Goal: Task Accomplishment & Management: Manage account settings

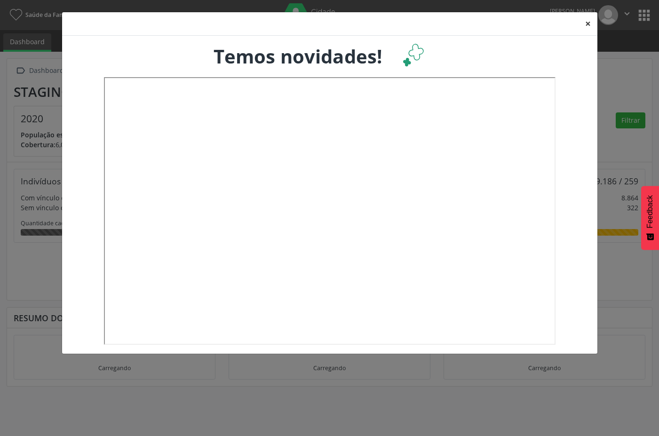
click at [587, 18] on button "×" at bounding box center [587, 23] width 19 height 23
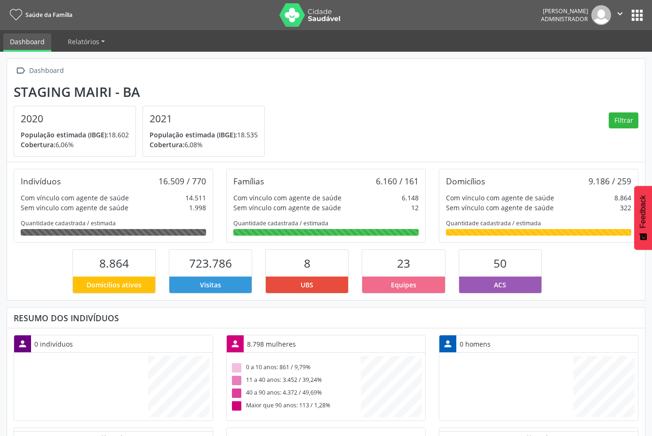
scroll to position [156, 213]
click at [639, 15] on button "apps" at bounding box center [637, 15] width 16 height 16
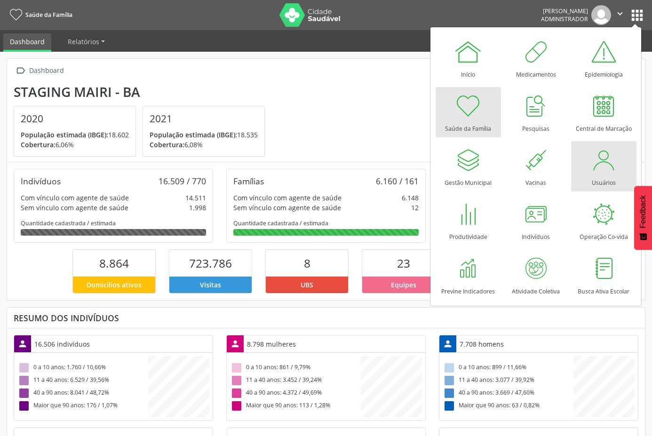
click at [603, 164] on div at bounding box center [603, 160] width 28 height 28
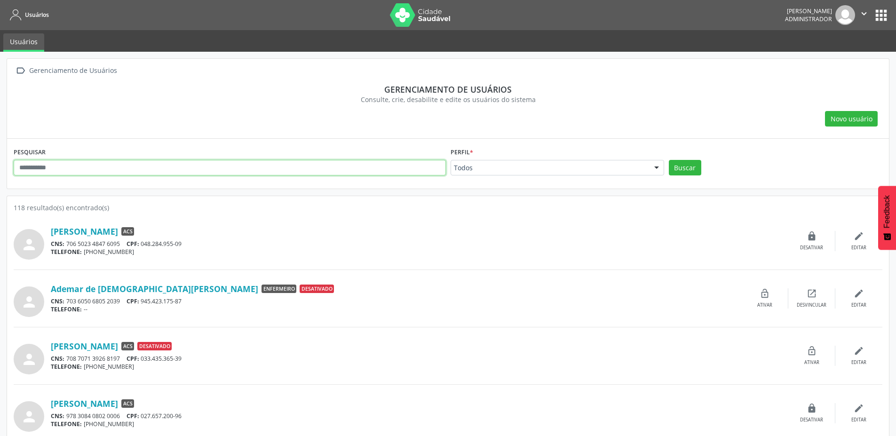
click at [285, 168] on input "text" at bounding box center [230, 168] width 432 height 16
type input "**********"
click at [658, 160] on button "Buscar" at bounding box center [685, 168] width 32 height 16
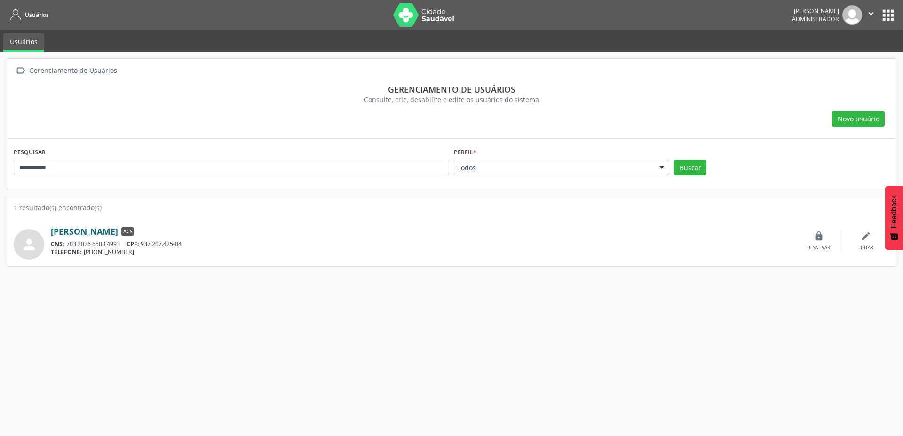
click at [68, 233] on link "[PERSON_NAME]" at bounding box center [84, 231] width 67 height 10
drag, startPoint x: 257, startPoint y: 170, endPoint x: 0, endPoint y: 154, distance: 256.8
click at [0, 154] on div "**********" at bounding box center [451, 244] width 903 height 384
click at [658, 160] on button "Buscar" at bounding box center [690, 168] width 32 height 16
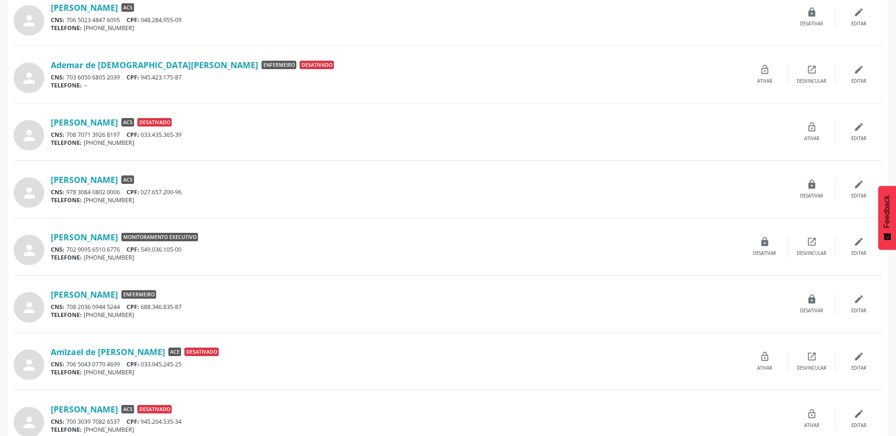
scroll to position [254, 0]
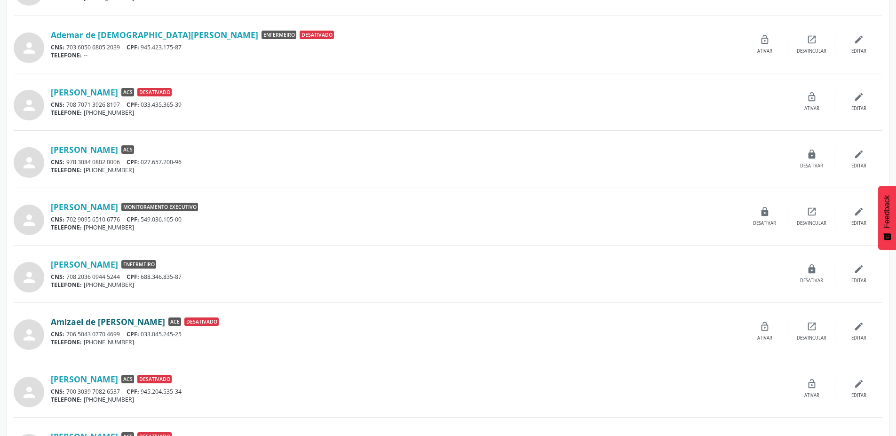
click at [109, 326] on link "Amizael de [PERSON_NAME]" at bounding box center [108, 321] width 114 height 10
click at [658, 333] on div "lock_open Ativar" at bounding box center [764, 331] width 47 height 20
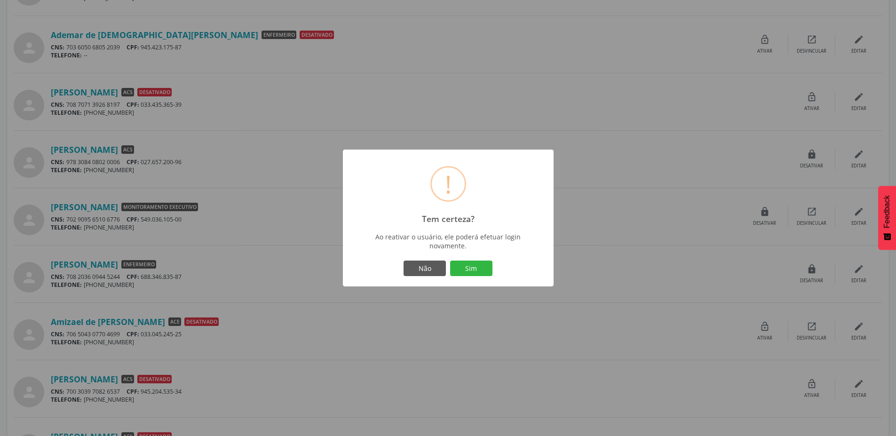
drag, startPoint x: 481, startPoint y: 265, endPoint x: 391, endPoint y: 208, distance: 106.1
click at [477, 266] on button "Sim" at bounding box center [471, 269] width 42 height 16
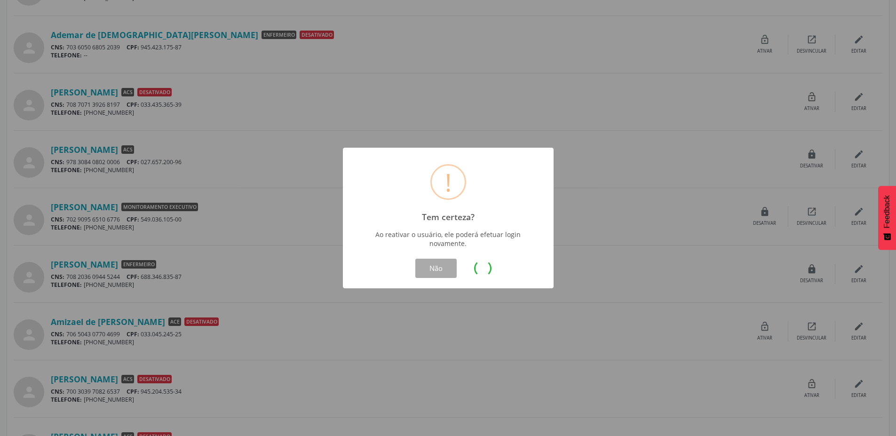
scroll to position [0, 0]
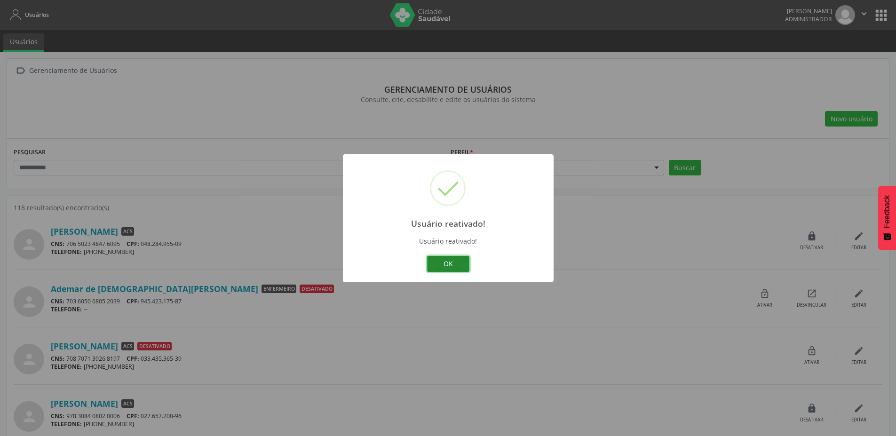
click at [455, 258] on button "OK" at bounding box center [448, 264] width 42 height 16
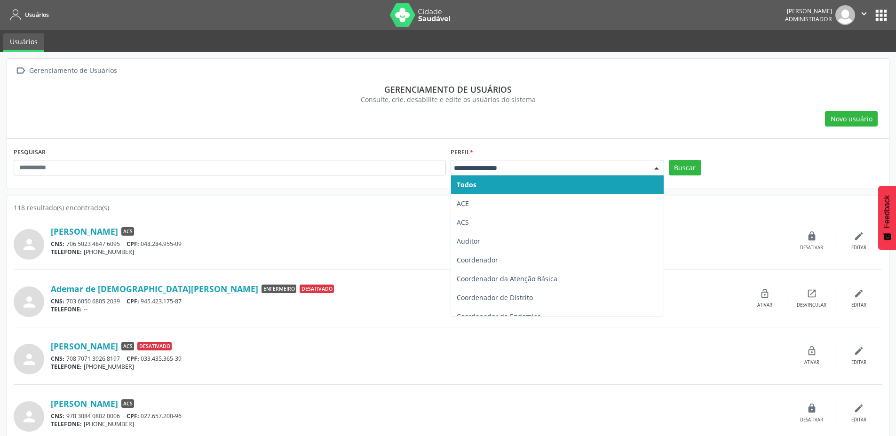
click at [552, 162] on div at bounding box center [556, 168] width 213 height 16
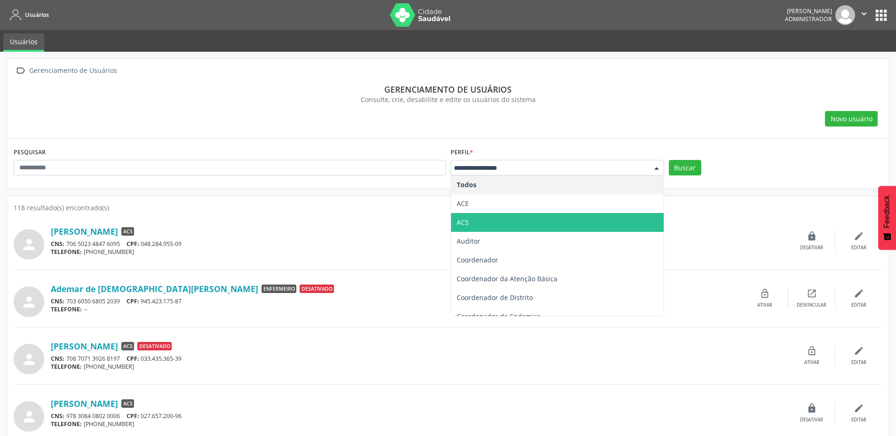
click at [466, 222] on span "ACS" at bounding box center [463, 222] width 12 height 9
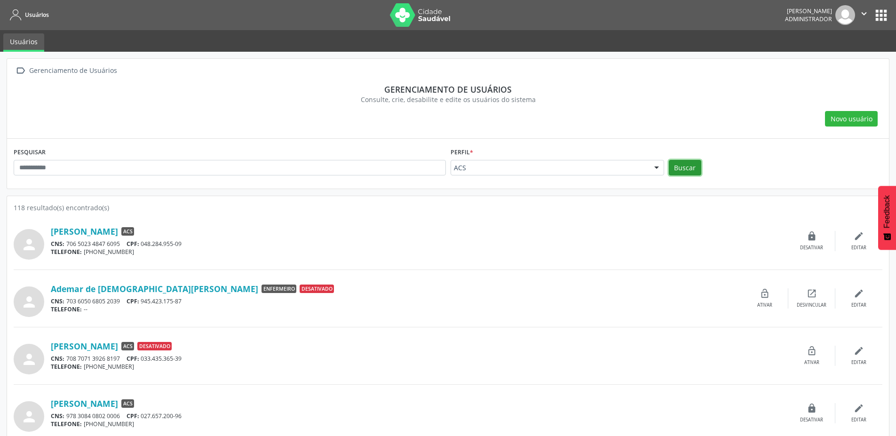
click at [658, 168] on button "Buscar" at bounding box center [685, 168] width 32 height 16
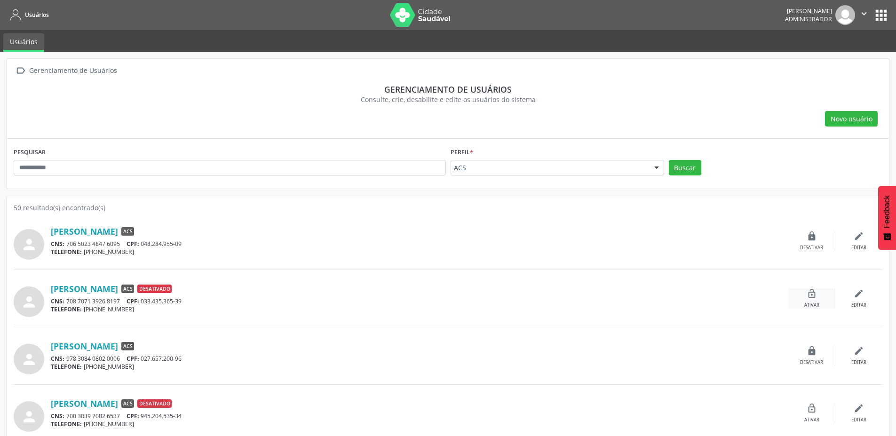
click at [658, 302] on div "Ativar" at bounding box center [811, 305] width 15 height 7
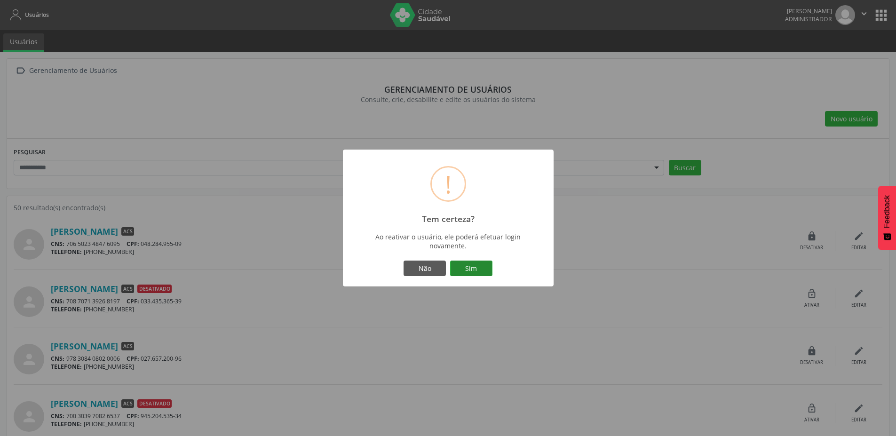
click at [476, 271] on button "Sim" at bounding box center [471, 269] width 42 height 16
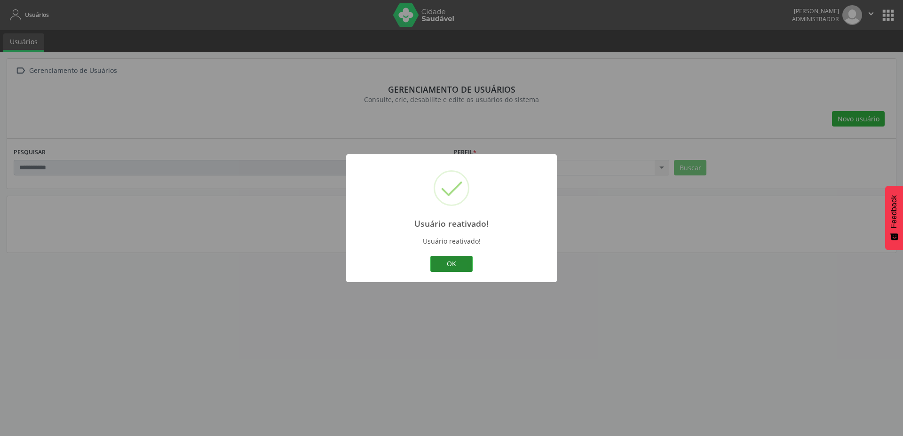
click at [455, 265] on button "OK" at bounding box center [451, 264] width 42 height 16
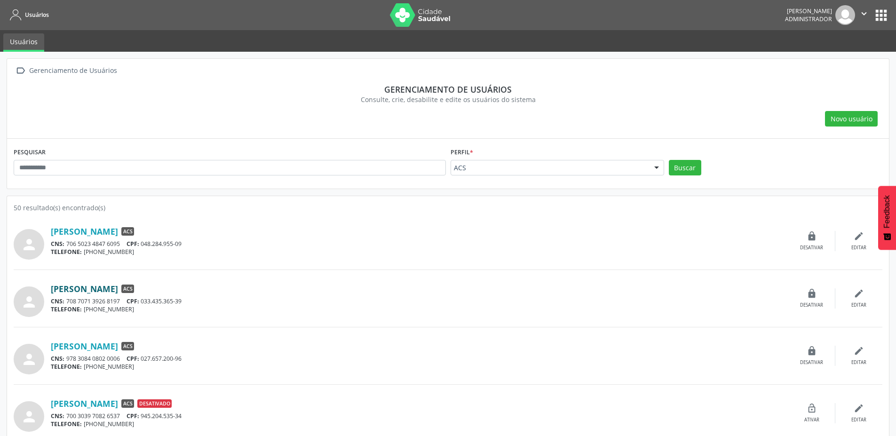
click at [118, 293] on link "[PERSON_NAME]" at bounding box center [84, 289] width 67 height 10
